Goal: Information Seeking & Learning: Compare options

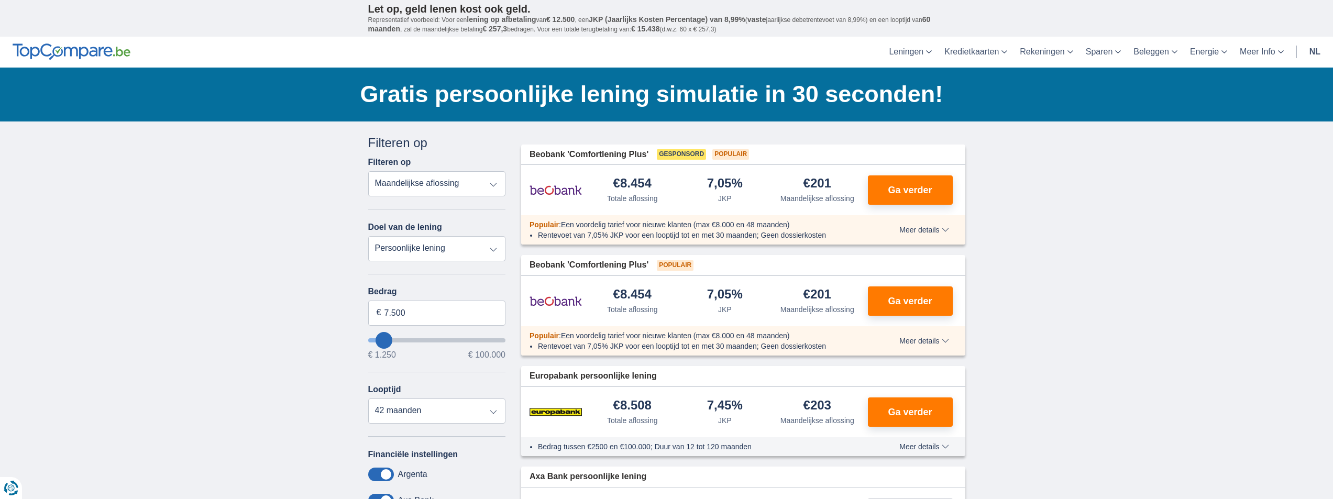
click at [450, 175] on select "Totale aflossing JKP Maandelijkse aflossing" at bounding box center [437, 183] width 138 height 25
click at [452, 174] on select "Totale aflossing JKP Maandelijkse aflossing" at bounding box center [437, 183] width 138 height 25
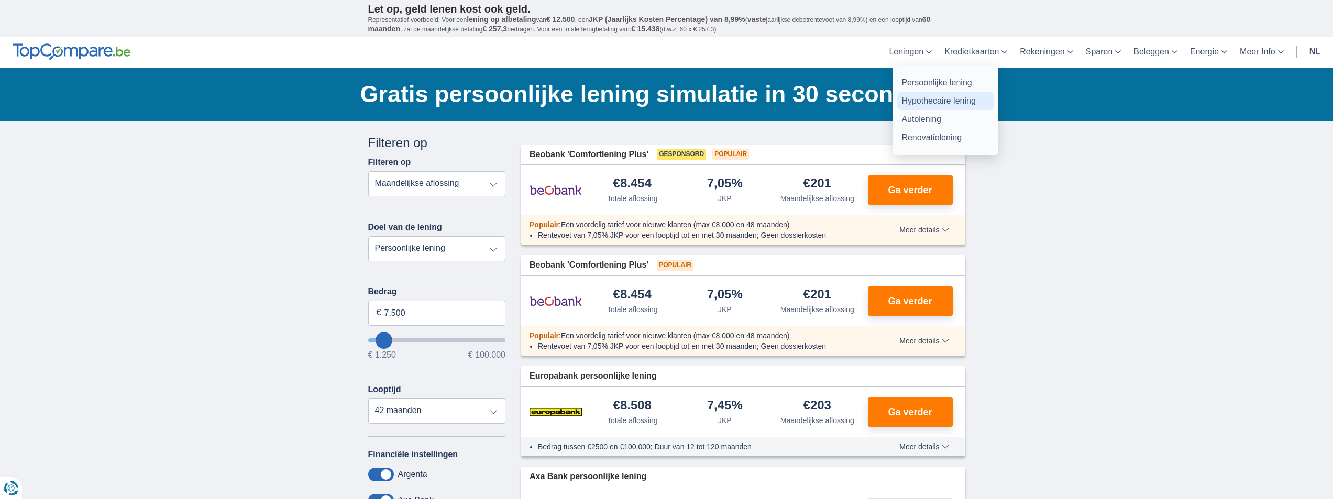
click at [928, 98] on link "Hypothecaire lening" at bounding box center [945, 101] width 96 height 18
click at [929, 117] on link "Autolening" at bounding box center [945, 119] width 96 height 18
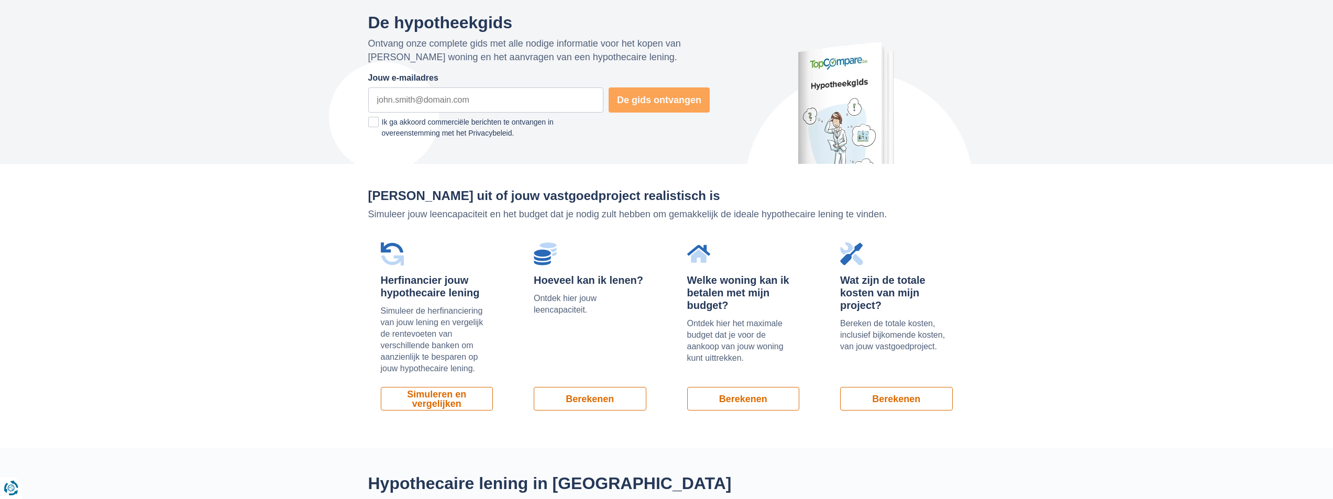
scroll to position [419, 0]
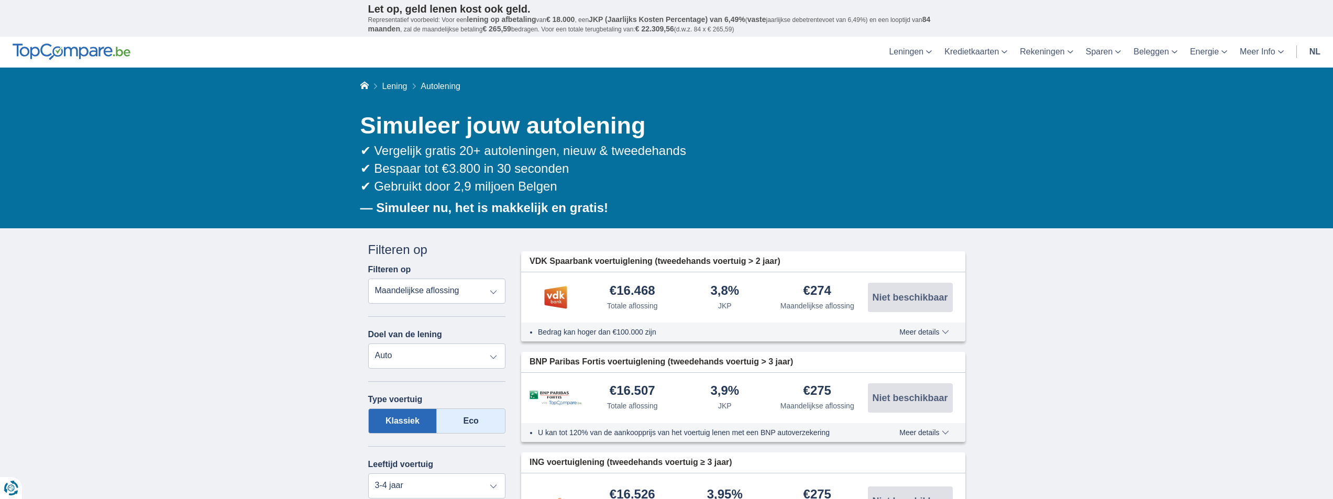
click at [462, 421] on label "Eco" at bounding box center [471, 421] width 69 height 25
click at [0, 0] on input "Eco" at bounding box center [0, 0] width 0 height 0
